Goal: Find specific page/section: Find specific page/section

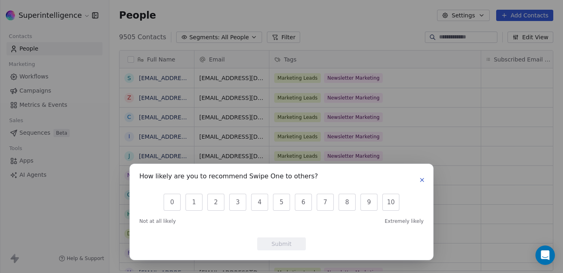
scroll to position [235, 448]
click at [424, 179] on icon "button" at bounding box center [422, 180] width 6 height 6
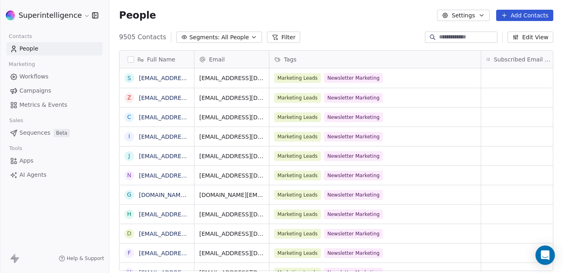
click at [31, 79] on span "Workflows" at bounding box center [33, 77] width 29 height 9
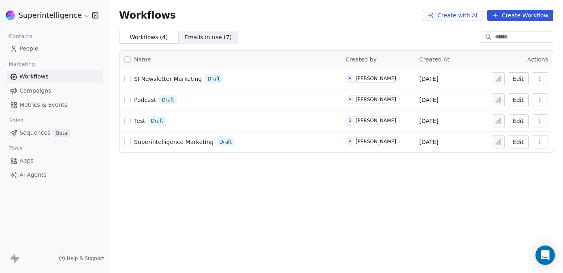
click at [171, 83] on div "SI Newsletter Marketing Draft" at bounding box center [229, 78] width 211 height 11
click at [171, 81] on span "SI Newsletter Marketing" at bounding box center [168, 79] width 68 height 6
